Goal: Information Seeking & Learning: Find specific page/section

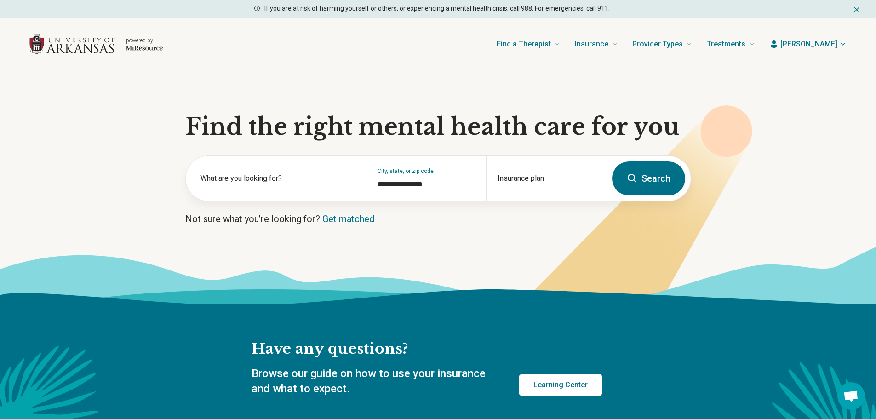
click at [649, 178] on button "Search" at bounding box center [648, 178] width 73 height 34
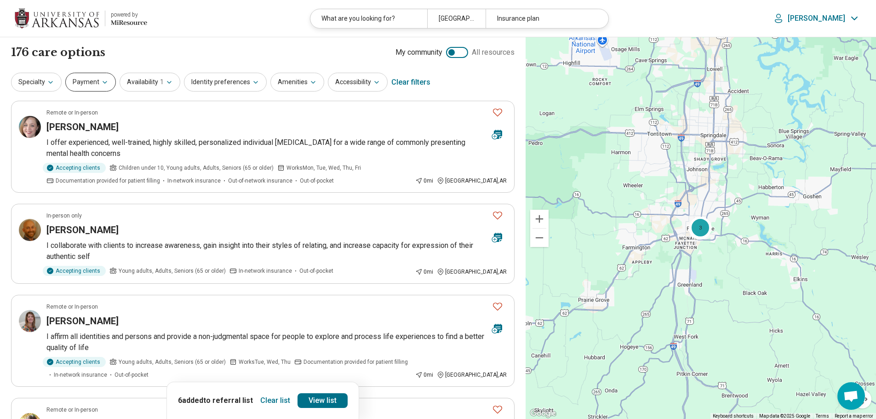
click at [80, 81] on button "Payment" at bounding box center [90, 82] width 51 height 19
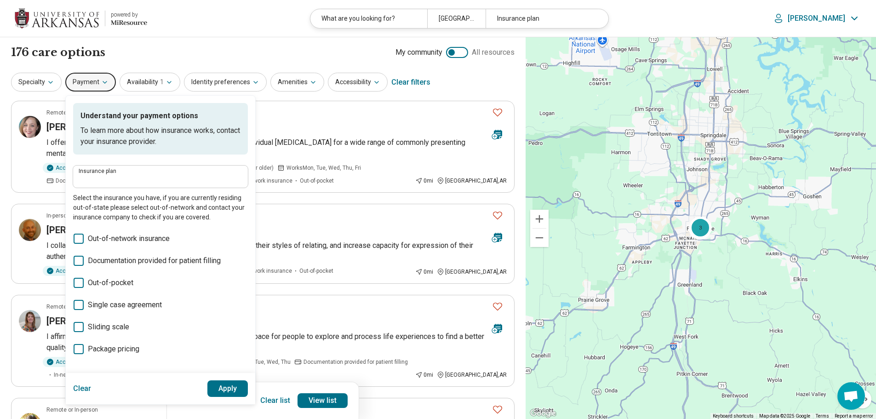
click at [103, 189] on div "Insurance plan Select the insurance you have, if you are currently residing out…" at bounding box center [160, 193] width 175 height 57
click at [106, 181] on input "Insurance plan" at bounding box center [161, 179] width 164 height 11
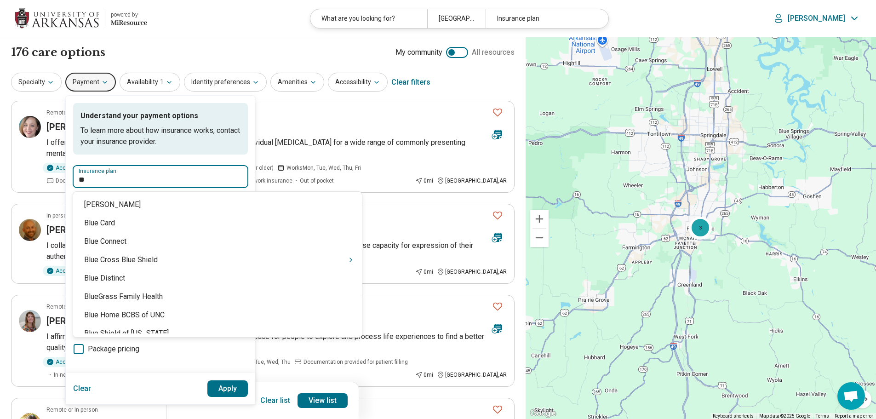
type input "***"
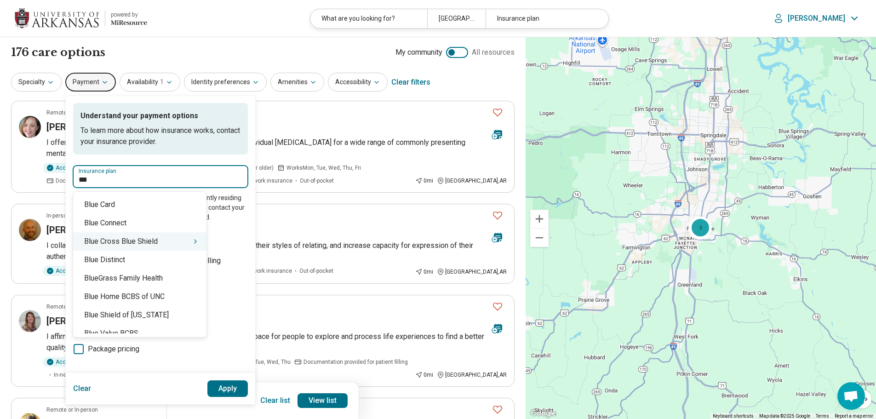
click at [171, 246] on div "Blue Cross Blue Shield" at bounding box center [139, 241] width 133 height 18
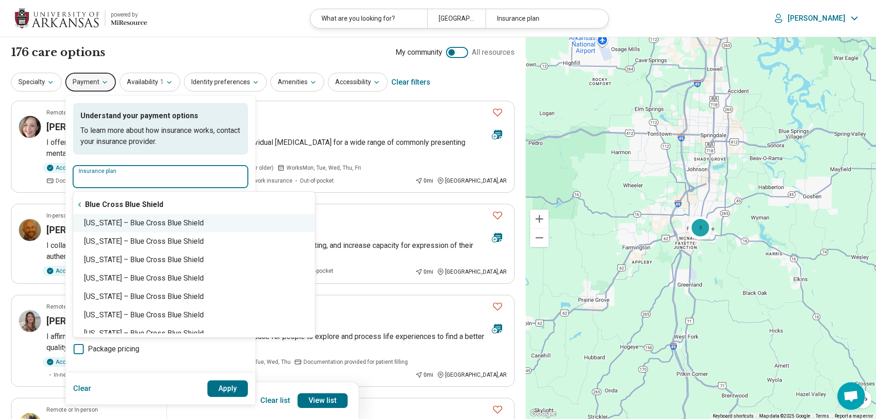
click at [191, 225] on div "[US_STATE] – Blue Cross Blue Shield" at bounding box center [194, 223] width 242 height 18
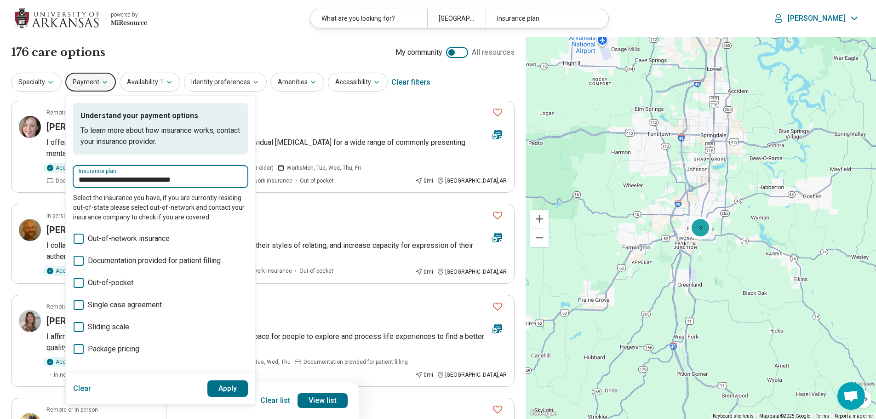
type input "**********"
click at [228, 388] on button "Apply" at bounding box center [227, 388] width 41 height 17
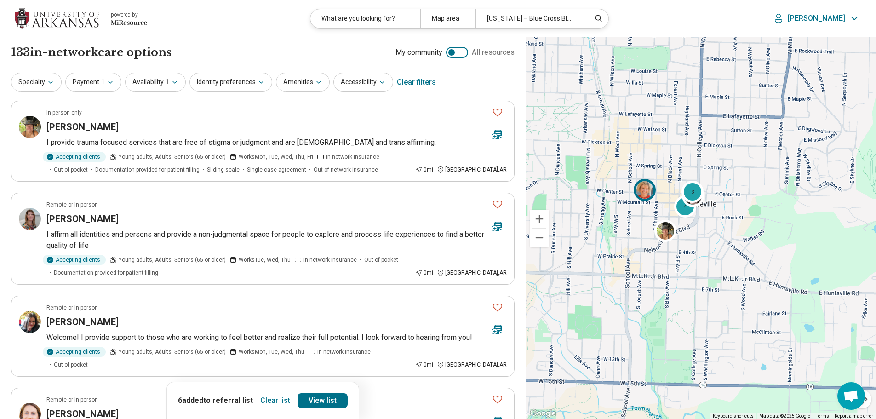
click at [644, 185] on div at bounding box center [646, 192] width 27 height 27
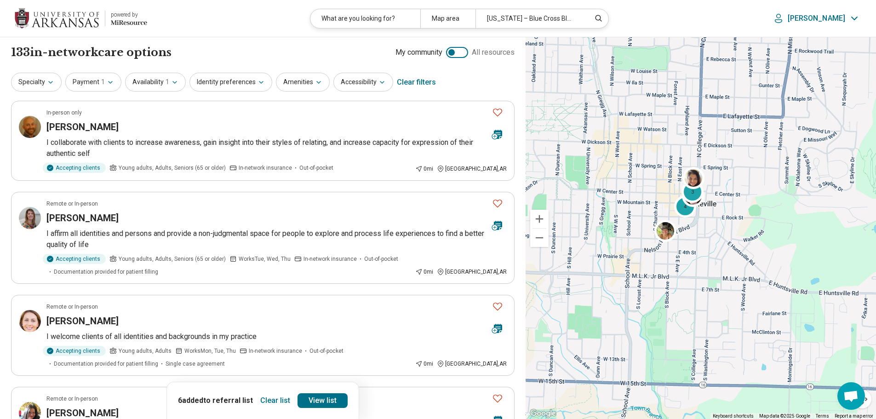
click at [271, 397] on button "Clear list" at bounding box center [274, 400] width 37 height 15
click at [496, 112] on icon "Favorite" at bounding box center [497, 112] width 11 height 11
click at [500, 206] on icon "Favorite" at bounding box center [497, 203] width 11 height 11
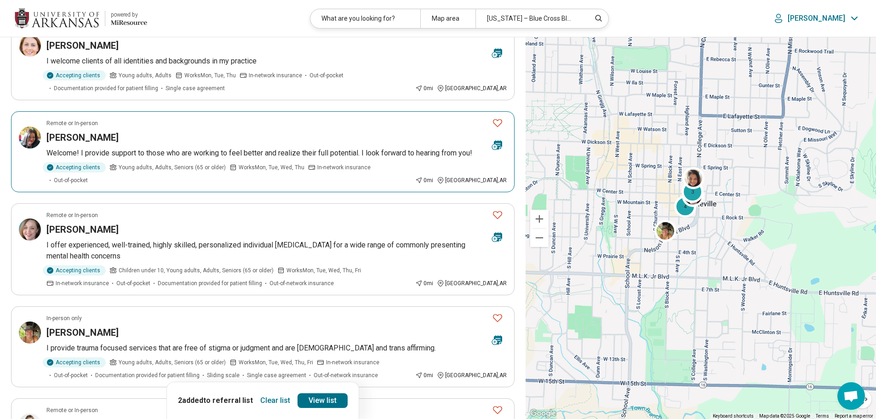
scroll to position [276, 0]
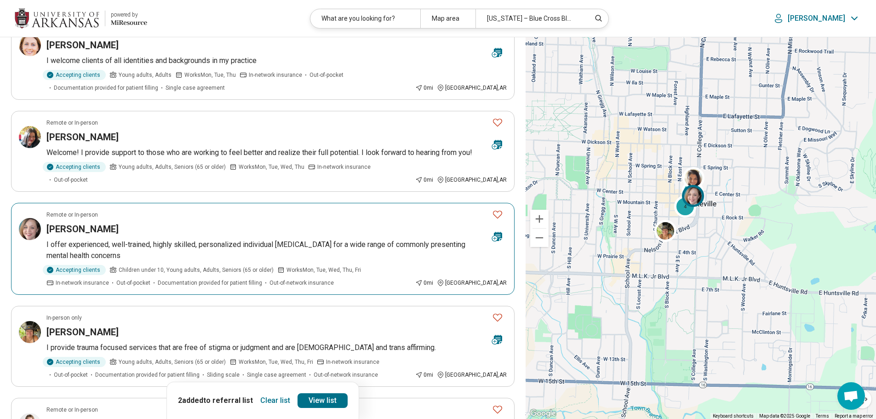
click at [501, 211] on icon "Favorite" at bounding box center [497, 215] width 9 height 8
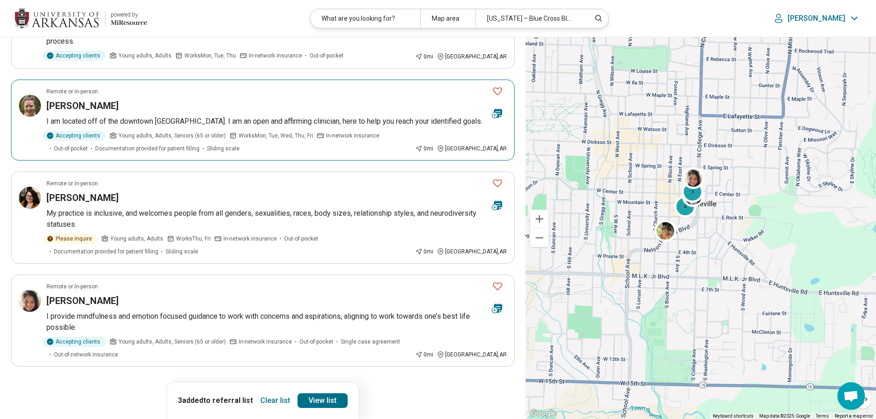
scroll to position [689, 0]
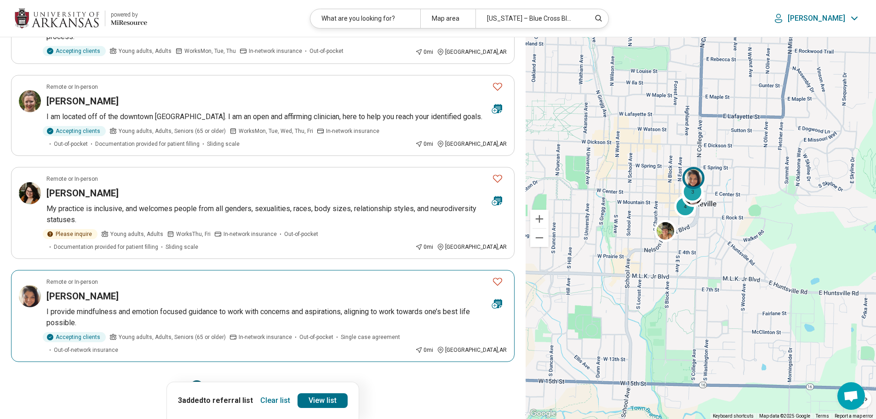
click at [500, 276] on icon "Favorite" at bounding box center [497, 281] width 11 height 11
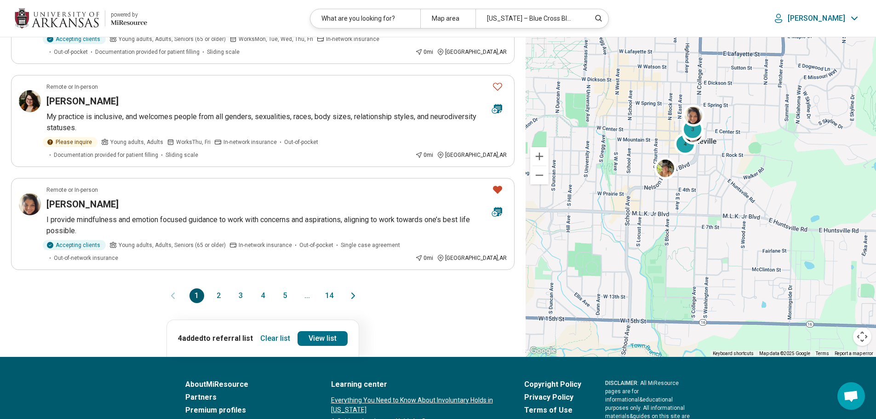
click at [354, 290] on icon "Next page" at bounding box center [352, 295] width 11 height 11
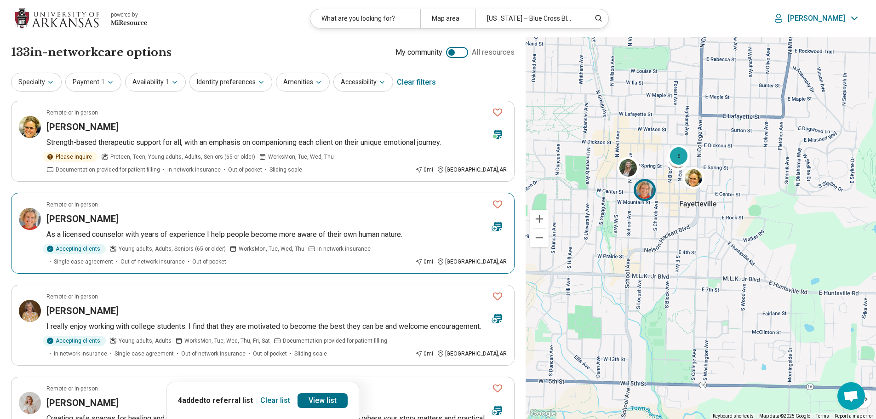
scroll to position [46, 0]
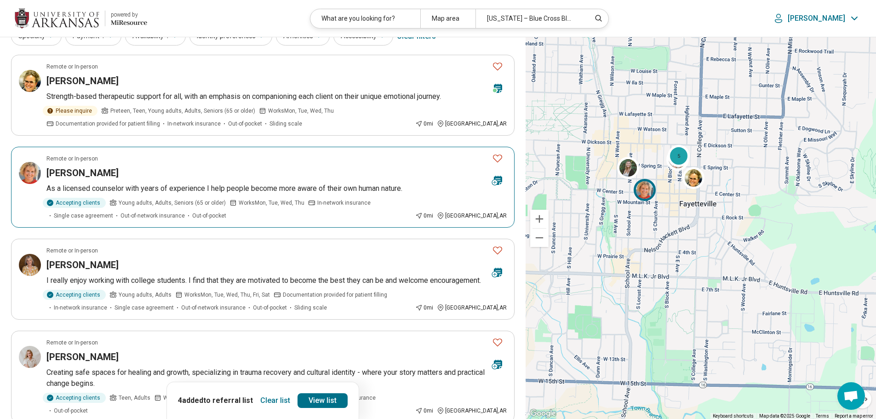
click at [501, 157] on icon "Favorite" at bounding box center [497, 158] width 11 height 11
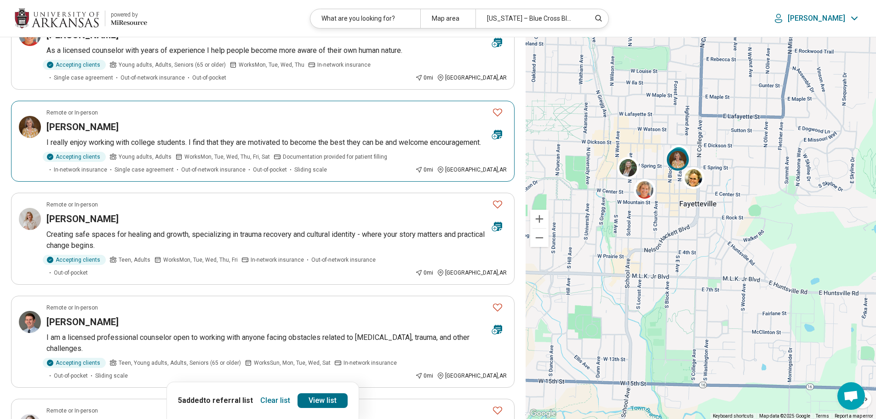
scroll to position [230, 0]
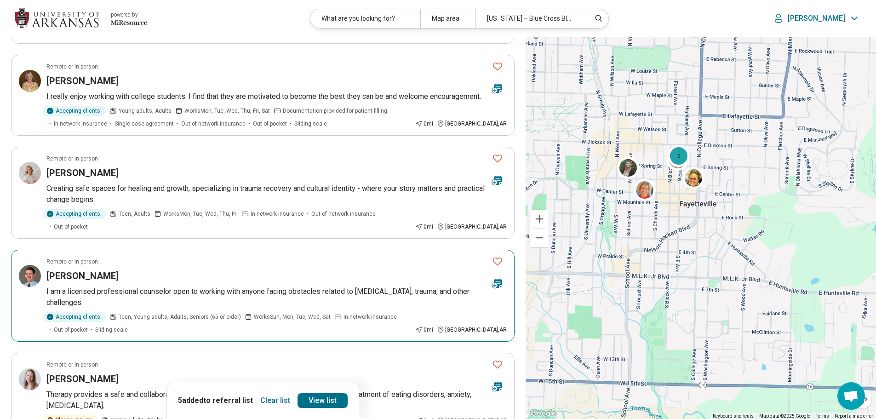
click at [499, 261] on icon "Favorite" at bounding box center [497, 261] width 11 height 11
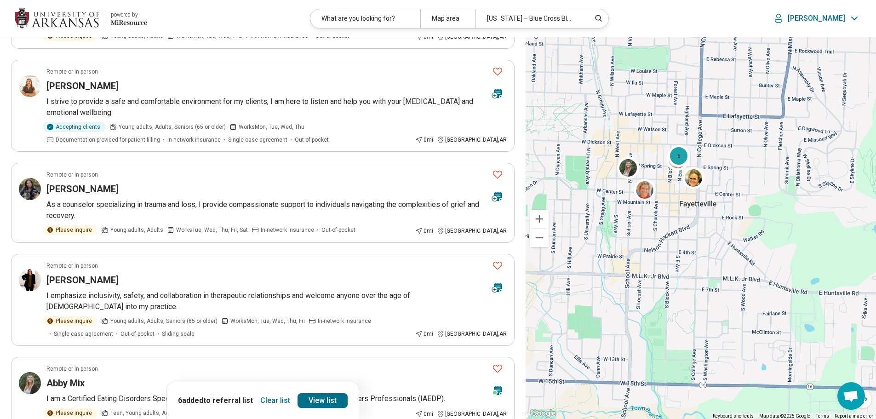
scroll to position [598, 0]
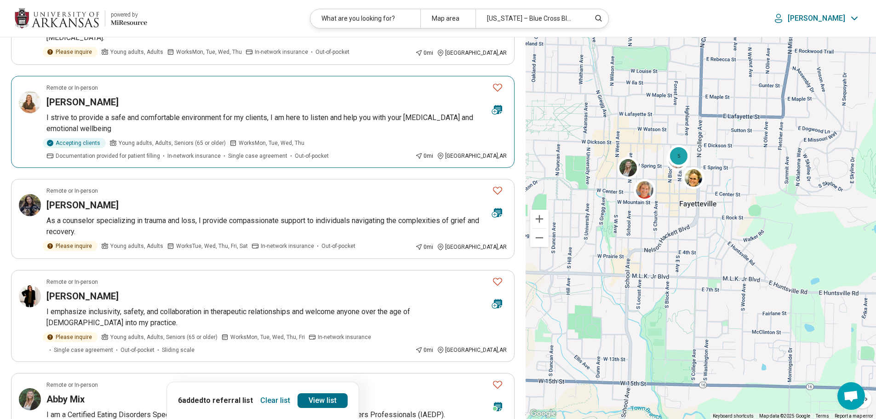
click at [498, 85] on icon "Favorite" at bounding box center [497, 87] width 11 height 11
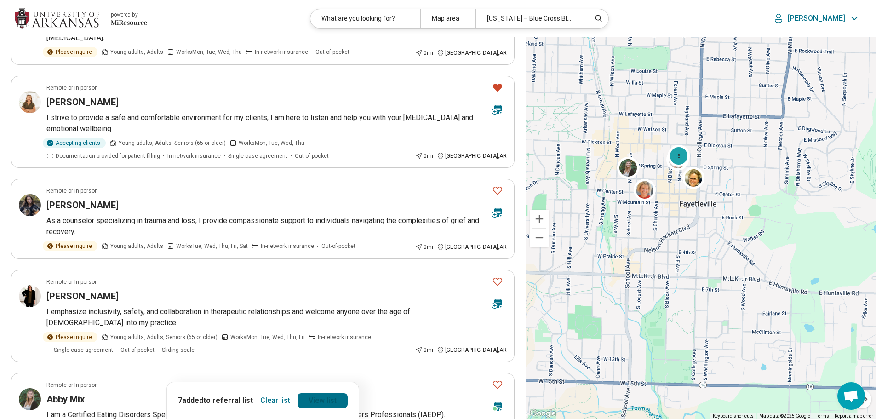
click at [316, 404] on link "View list" at bounding box center [322, 400] width 50 height 15
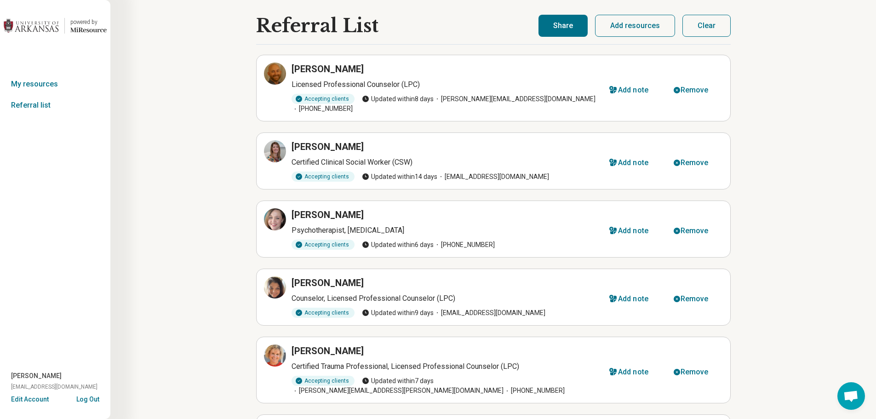
click at [561, 19] on button "Share" at bounding box center [562, 26] width 49 height 22
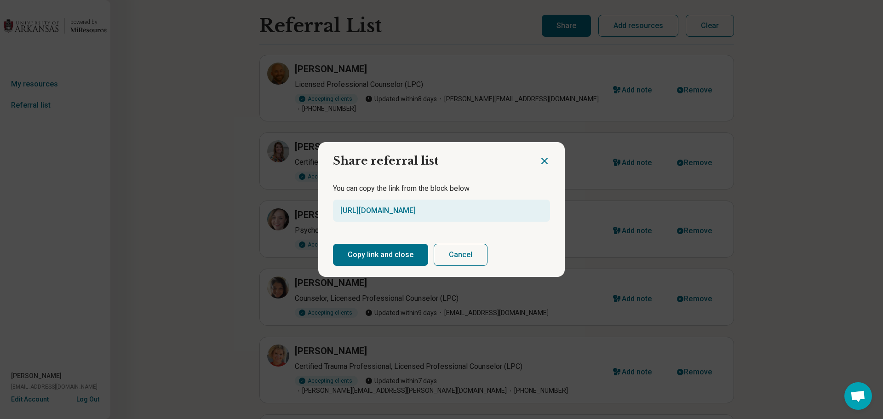
click at [397, 262] on button "Copy link and close" at bounding box center [380, 255] width 95 height 22
